Goal: Check status: Check status

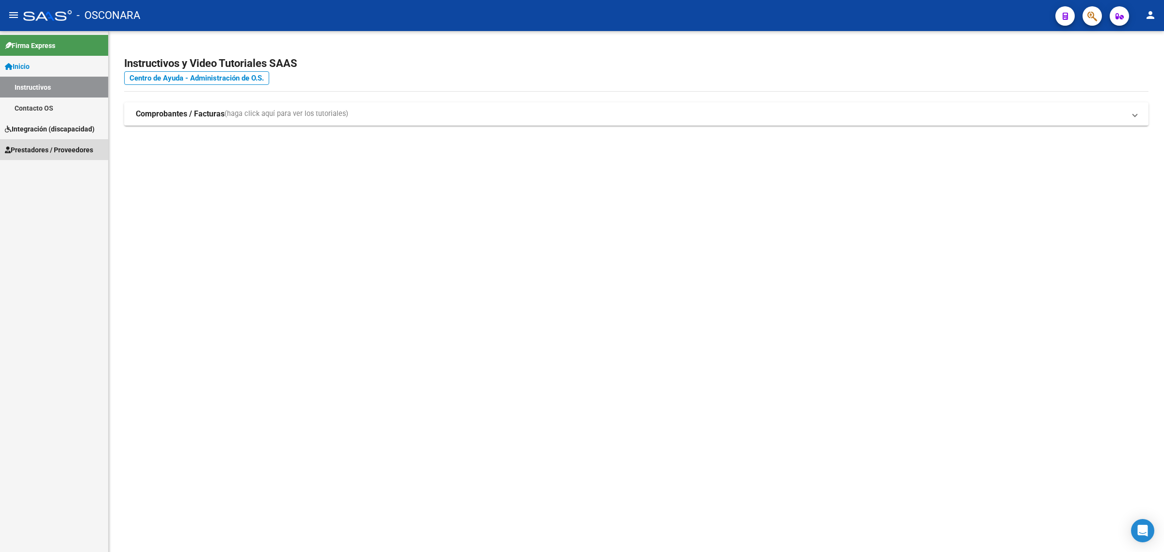
click at [44, 150] on span "Prestadores / Proveedores" at bounding box center [49, 150] width 88 height 11
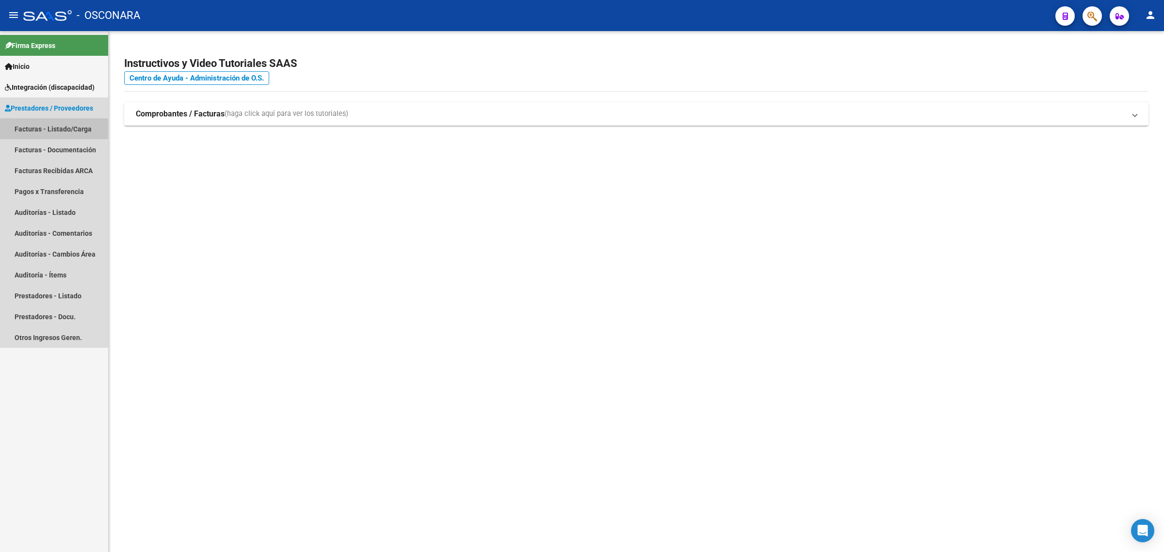
click at [61, 135] on link "Facturas - Listado/Carga" at bounding box center [54, 128] width 108 height 21
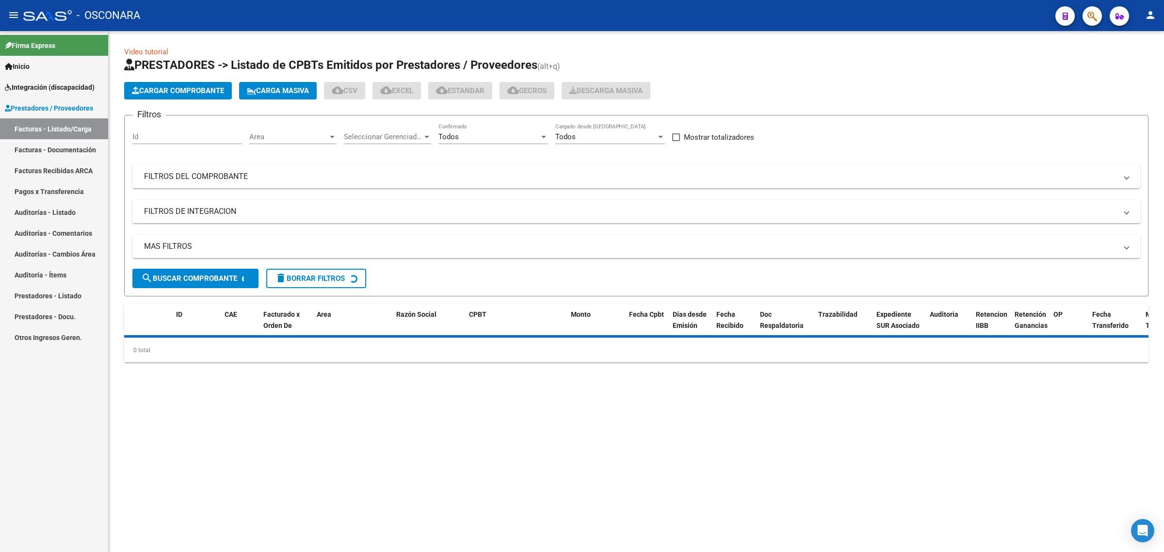
drag, startPoint x: 212, startPoint y: 183, endPoint x: 435, endPoint y: 189, distance: 222.7
click at [216, 183] on mat-expansion-panel-header "FILTROS DEL COMPROBANTE" at bounding box center [636, 176] width 1008 height 23
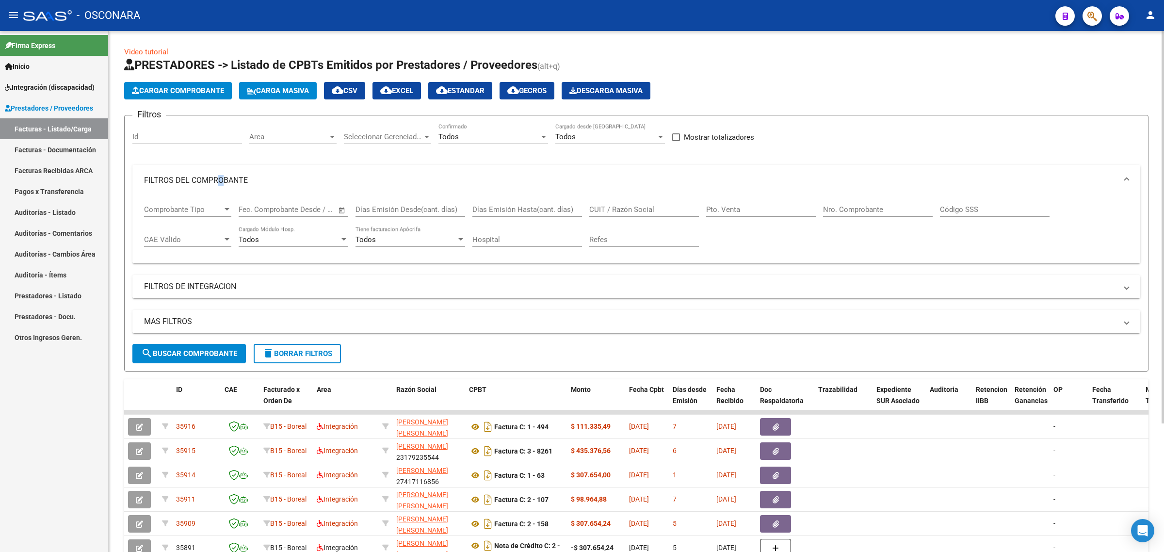
click at [618, 212] on input "CUIT / Razón Social" at bounding box center [644, 209] width 110 height 9
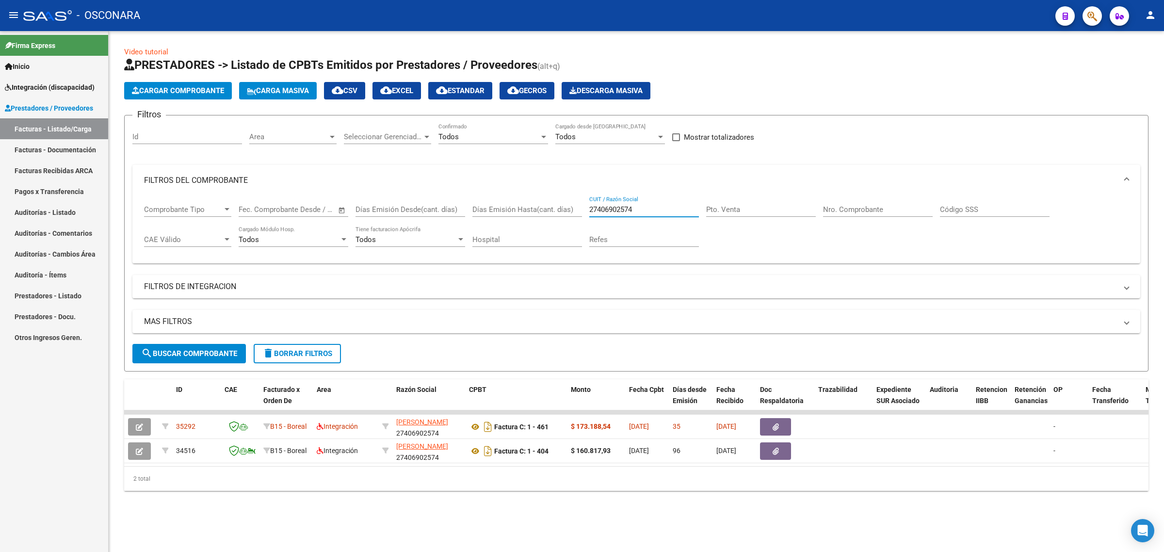
type input "27406902574"
click at [621, 207] on input "27406902574" at bounding box center [644, 209] width 110 height 9
click at [204, 349] on span "search Buscar Comprobante" at bounding box center [189, 353] width 96 height 9
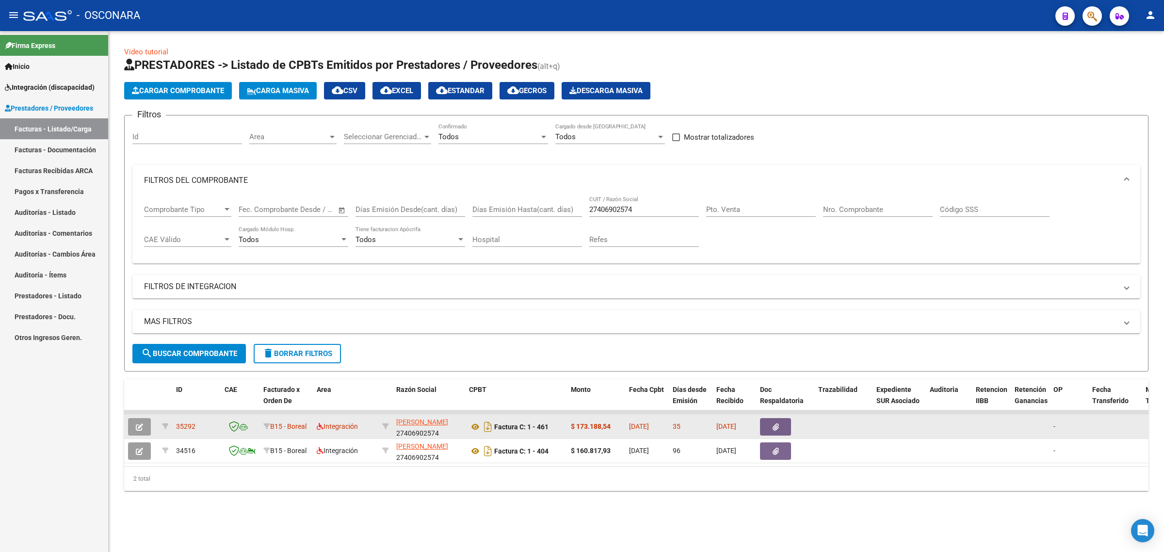
click at [144, 426] on button "button" at bounding box center [139, 426] width 23 height 17
